Goal: Ask a question

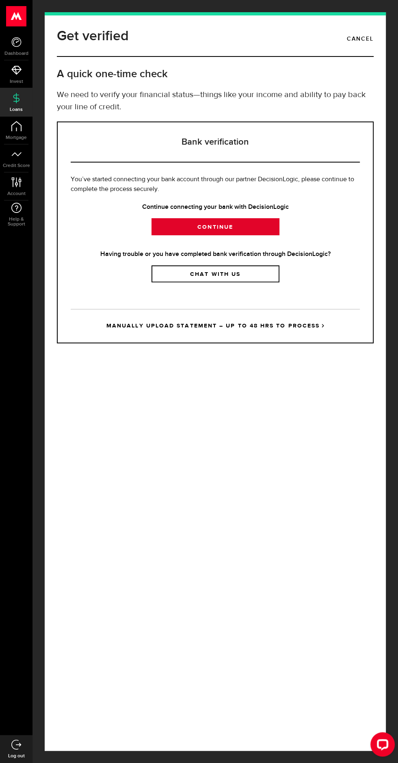
click at [245, 235] on link "Continue" at bounding box center [215, 226] width 128 height 17
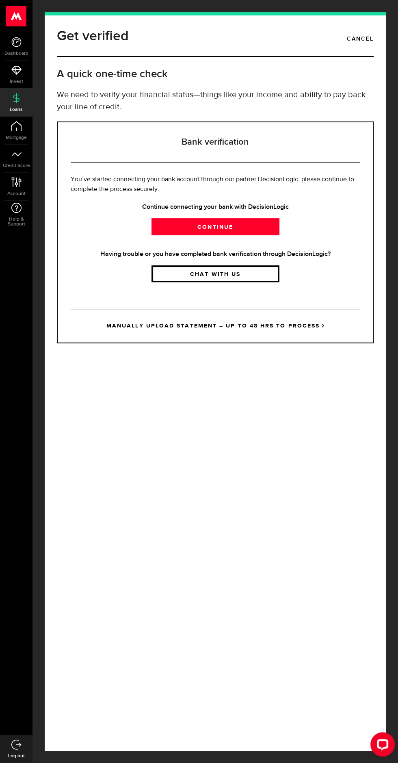
click at [236, 282] on link "Chat with us" at bounding box center [215, 273] width 128 height 17
copy strong "DecisionLogic"
click at [385, 743] on div "Open LiveChat chat widget" at bounding box center [382, 743] width 13 height 13
